Goal: Task Accomplishment & Management: Complete application form

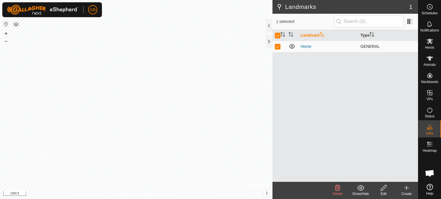
click at [304, 50] on td "Home" at bounding box center [328, 46] width 60 height 11
click at [431, 46] on span "Herds" at bounding box center [429, 47] width 9 height 3
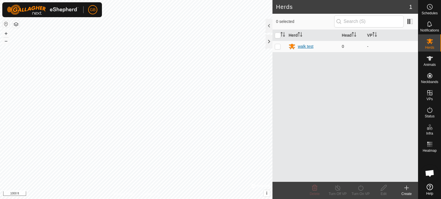
click at [308, 45] on div "walk test" at bounding box center [304, 47] width 15 height 6
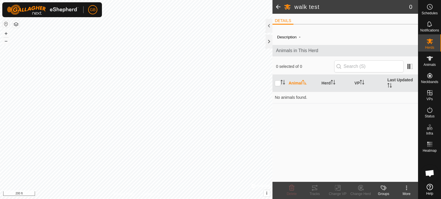
click at [278, 7] on span at bounding box center [277, 7] width 11 height 14
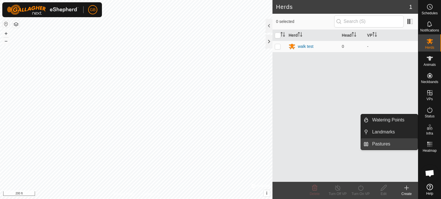
click at [384, 148] on link "Pastures" at bounding box center [392, 144] width 49 height 11
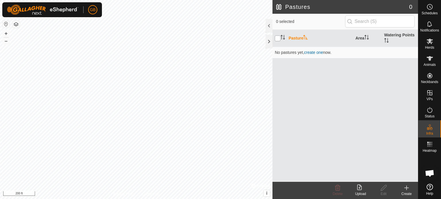
click at [278, 39] on input "checkbox" at bounding box center [277, 39] width 6 height 6
checkbox input "false"
click at [410, 191] on create-svg-icon at bounding box center [406, 188] width 23 height 7
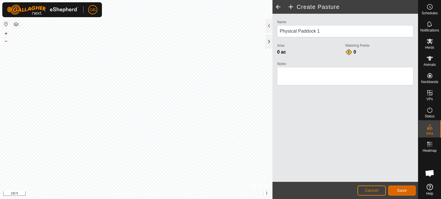
click at [402, 190] on span "Save" at bounding box center [402, 190] width 10 height 5
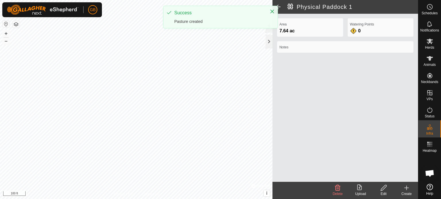
click at [361, 25] on label "Watering Points" at bounding box center [380, 24] width 61 height 5
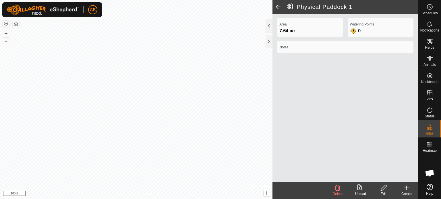
click at [280, 7] on span at bounding box center [277, 7] width 11 height 14
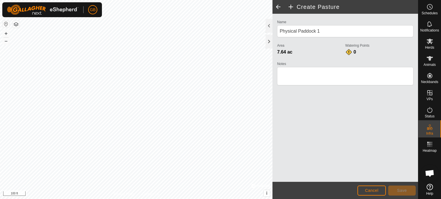
click at [280, 7] on span at bounding box center [277, 7] width 11 height 14
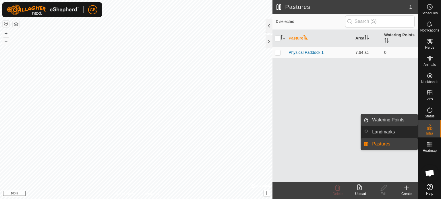
click at [399, 118] on link "Watering Points" at bounding box center [392, 119] width 49 height 11
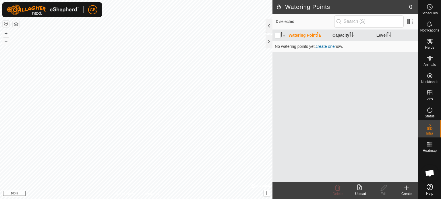
click at [407, 189] on icon at bounding box center [406, 188] width 7 height 7
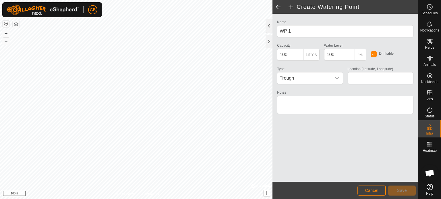
type input "36.663015, -86.208414"
click at [401, 191] on span "Save" at bounding box center [402, 190] width 10 height 5
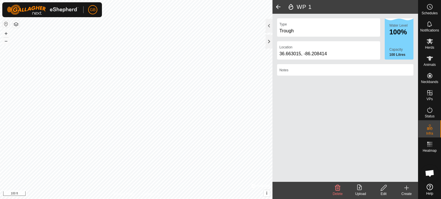
click at [406, 192] on div "Create" at bounding box center [406, 194] width 23 height 5
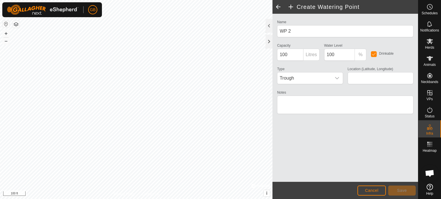
type input "36.662058, -86.209795"
click at [401, 190] on span "Save" at bounding box center [402, 190] width 10 height 5
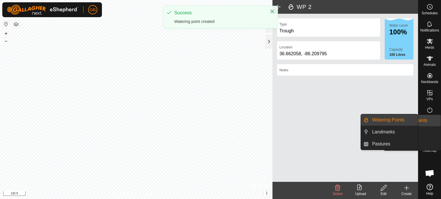
click at [433, 128] on es-infrastructure-svg-icon at bounding box center [429, 127] width 10 height 9
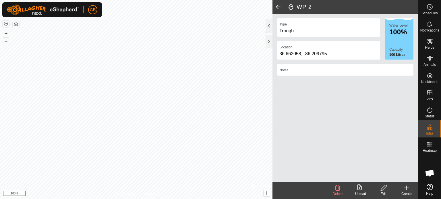
click at [281, 7] on span at bounding box center [277, 7] width 11 height 14
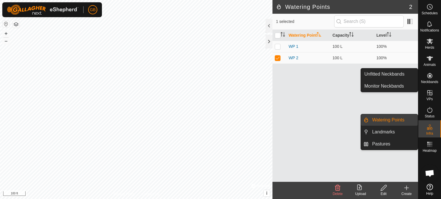
click at [430, 78] on icon at bounding box center [429, 75] width 5 height 5
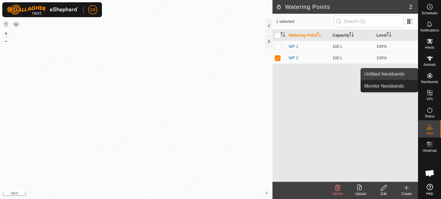
click at [400, 74] on link "Unfitted Neckbands" at bounding box center [389, 74] width 57 height 11
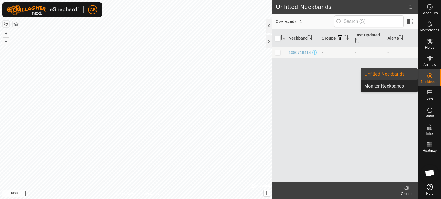
click at [400, 74] on link "Unfitted Neckbands" at bounding box center [389, 74] width 57 height 11
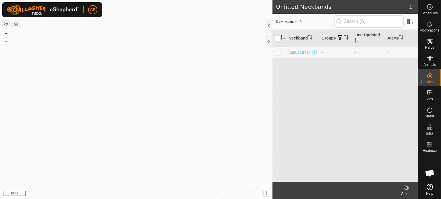
click at [278, 51] on p-checkbox at bounding box center [277, 52] width 6 height 5
checkbox input "true"
click at [299, 51] on div "1690718414" at bounding box center [299, 53] width 22 height 6
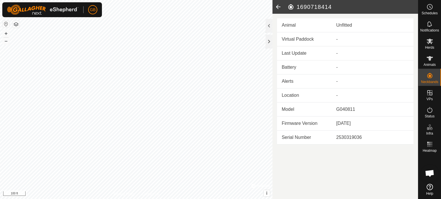
click at [279, 7] on icon at bounding box center [277, 7] width 11 height 14
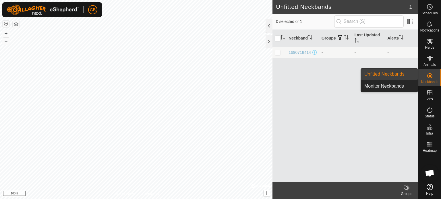
click at [437, 79] on div "Neckbands" at bounding box center [429, 77] width 23 height 17
click at [430, 62] on es-animals-svg-icon at bounding box center [429, 58] width 10 height 9
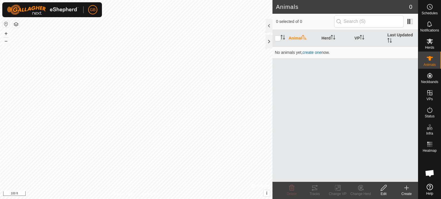
click at [402, 190] on create-svg-icon at bounding box center [406, 188] width 23 height 7
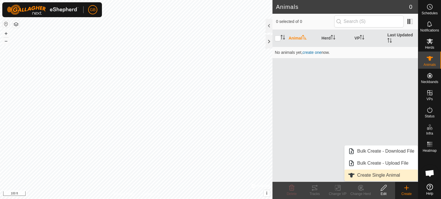
click at [394, 178] on link "Create Single Animal" at bounding box center [380, 175] width 73 height 11
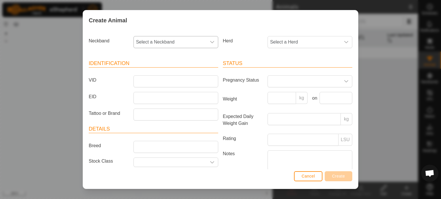
click at [210, 43] on icon "dropdown trigger" at bounding box center [212, 42] width 4 height 2
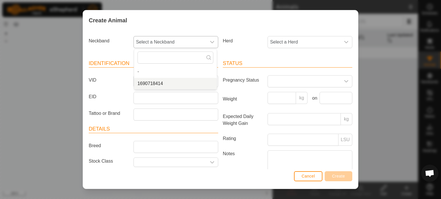
click at [165, 83] on li "1690718414" at bounding box center [175, 83] width 83 height 11
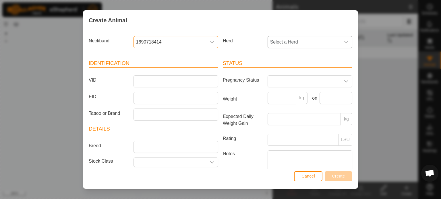
click at [319, 47] on span "Select a Herd" at bounding box center [304, 41] width 73 height 11
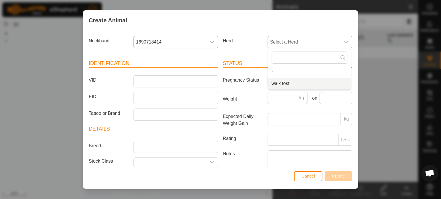
click at [278, 85] on li "walk test" at bounding box center [309, 83] width 83 height 11
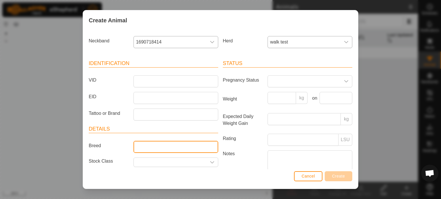
click at [146, 146] on input "Breed" at bounding box center [175, 147] width 85 height 12
type input "test"
click at [248, 182] on div "Cancel Create" at bounding box center [220, 180] width 275 height 20
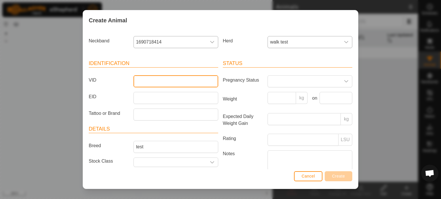
click at [190, 83] on input "VID" at bounding box center [175, 81] width 85 height 12
type input "test"
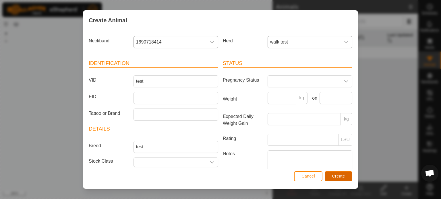
click at [339, 179] on button "Create" at bounding box center [338, 177] width 28 height 10
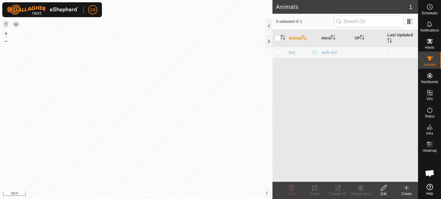
click at [277, 50] on p-checkbox at bounding box center [277, 52] width 6 height 5
checkbox input "true"
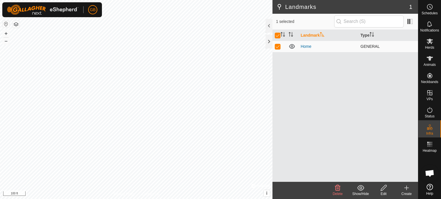
click at [295, 45] on icon at bounding box center [291, 46] width 7 height 7
click at [307, 46] on link "Home" at bounding box center [305, 46] width 11 height 5
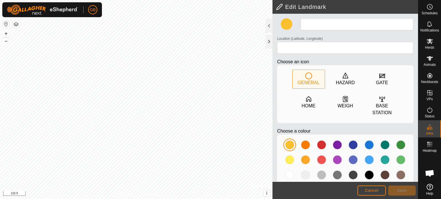
type input "Home"
type input "36.661357, -86.208635"
click at [367, 189] on span "Cancel" at bounding box center [371, 190] width 13 height 5
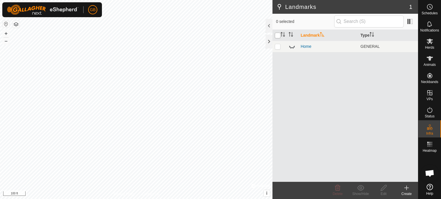
click at [277, 33] on input "checkbox" at bounding box center [277, 36] width 6 height 6
checkbox input "true"
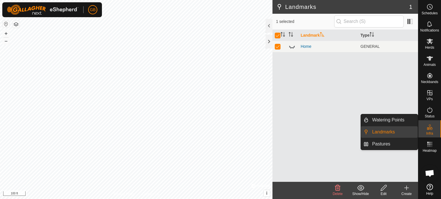
click at [432, 128] on icon at bounding box center [429, 127] width 7 height 7
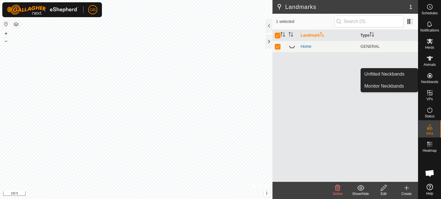
click at [433, 83] on span "Neckbands" at bounding box center [428, 81] width 17 height 3
click at [397, 77] on link "Unfitted Neckbands" at bounding box center [389, 74] width 57 height 11
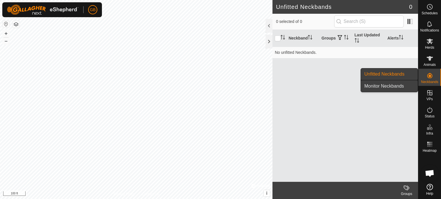
click at [385, 86] on link "Monitor Neckbands" at bounding box center [389, 86] width 57 height 11
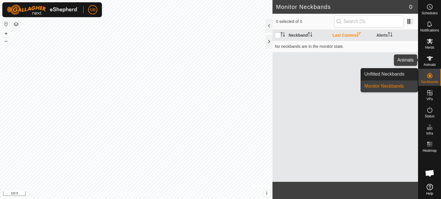
click at [433, 60] on es-animals-svg-icon at bounding box center [429, 58] width 10 height 9
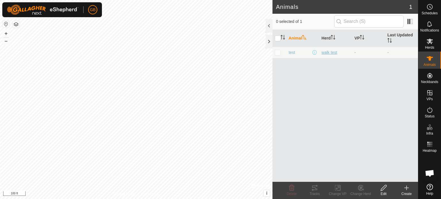
click at [332, 51] on div "walk test" at bounding box center [335, 53] width 28 height 6
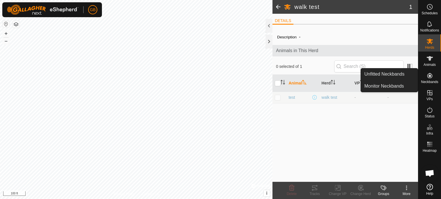
click at [431, 81] on span "Neckbands" at bounding box center [428, 81] width 17 height 3
click at [394, 89] on link "Monitor Neckbands" at bounding box center [389, 86] width 57 height 11
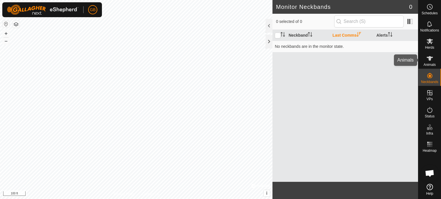
click at [430, 60] on icon at bounding box center [429, 58] width 6 height 5
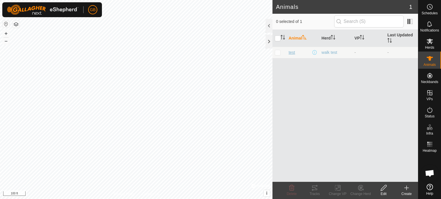
click at [294, 50] on span "test" at bounding box center [291, 53] width 7 height 6
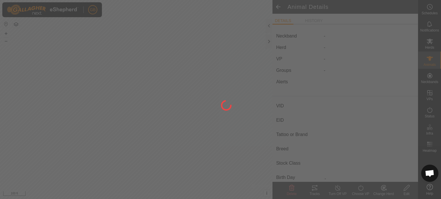
type input "test"
type input "-"
type input "test"
type input "-"
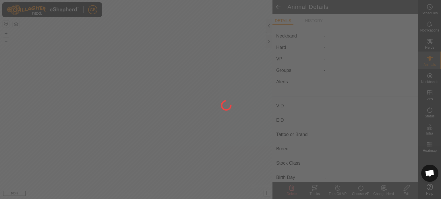
type input "0 kg"
type input "-"
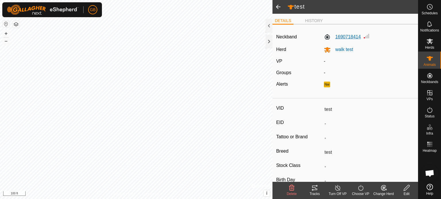
click at [345, 37] on label "1690718414" at bounding box center [342, 37] width 37 height 7
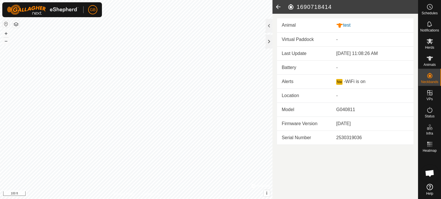
click at [277, 4] on icon at bounding box center [277, 7] width 11 height 14
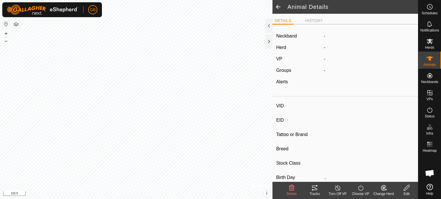
type input "test"
type input "-"
type input "test"
type input "-"
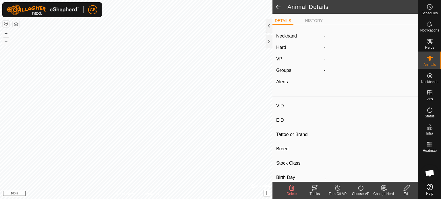
type input "0 kg"
type input "-"
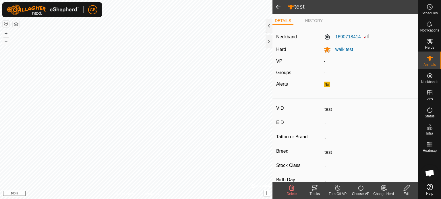
click at [278, 3] on span at bounding box center [277, 7] width 11 height 14
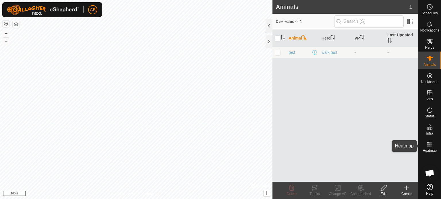
click at [428, 149] on span "Heatmap" at bounding box center [429, 150] width 14 height 3
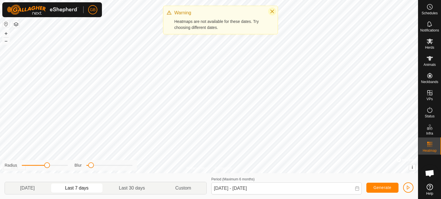
click at [272, 13] on icon "Close" at bounding box center [272, 11] width 5 height 5
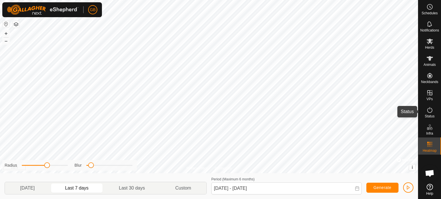
click at [430, 113] on icon at bounding box center [429, 110] width 5 height 6
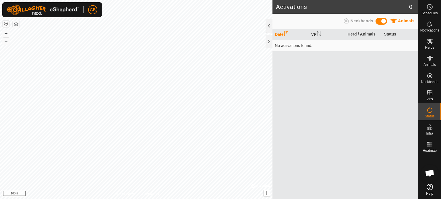
click at [430, 113] on icon at bounding box center [429, 110] width 5 height 6
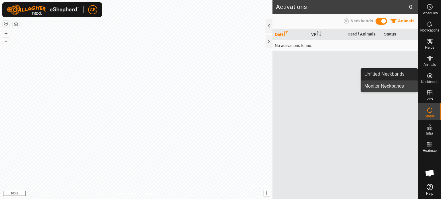
click at [388, 86] on link "Monitor Neckbands" at bounding box center [389, 86] width 57 height 11
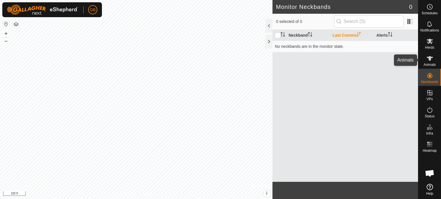
click at [431, 62] on es-animals-svg-icon at bounding box center [429, 58] width 10 height 9
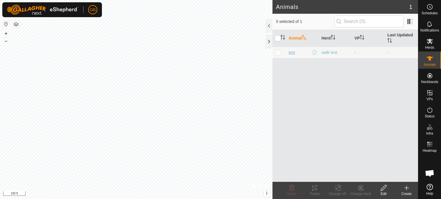
click at [290, 51] on span "test" at bounding box center [291, 53] width 7 height 6
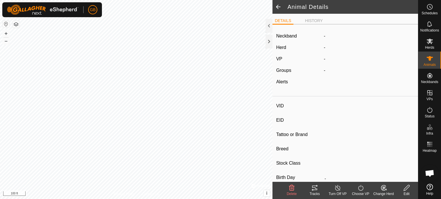
type input "test"
type input "-"
type input "test"
type input "-"
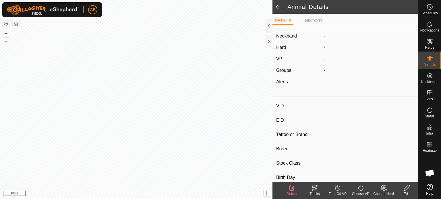
type input "0 kg"
type input "-"
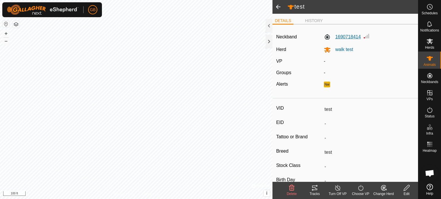
click at [340, 38] on label "1690718414" at bounding box center [342, 37] width 37 height 7
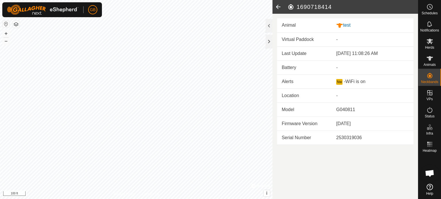
click at [280, 7] on icon at bounding box center [277, 7] width 11 height 14
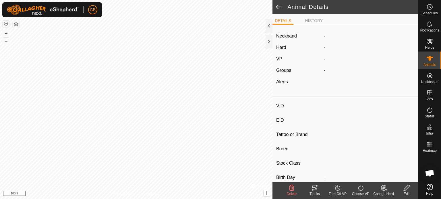
type input "test"
type input "-"
type input "test"
type input "-"
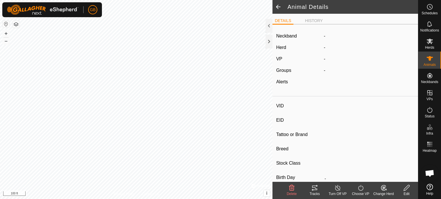
type input "0 kg"
type input "-"
